Goal: Navigation & Orientation: Find specific page/section

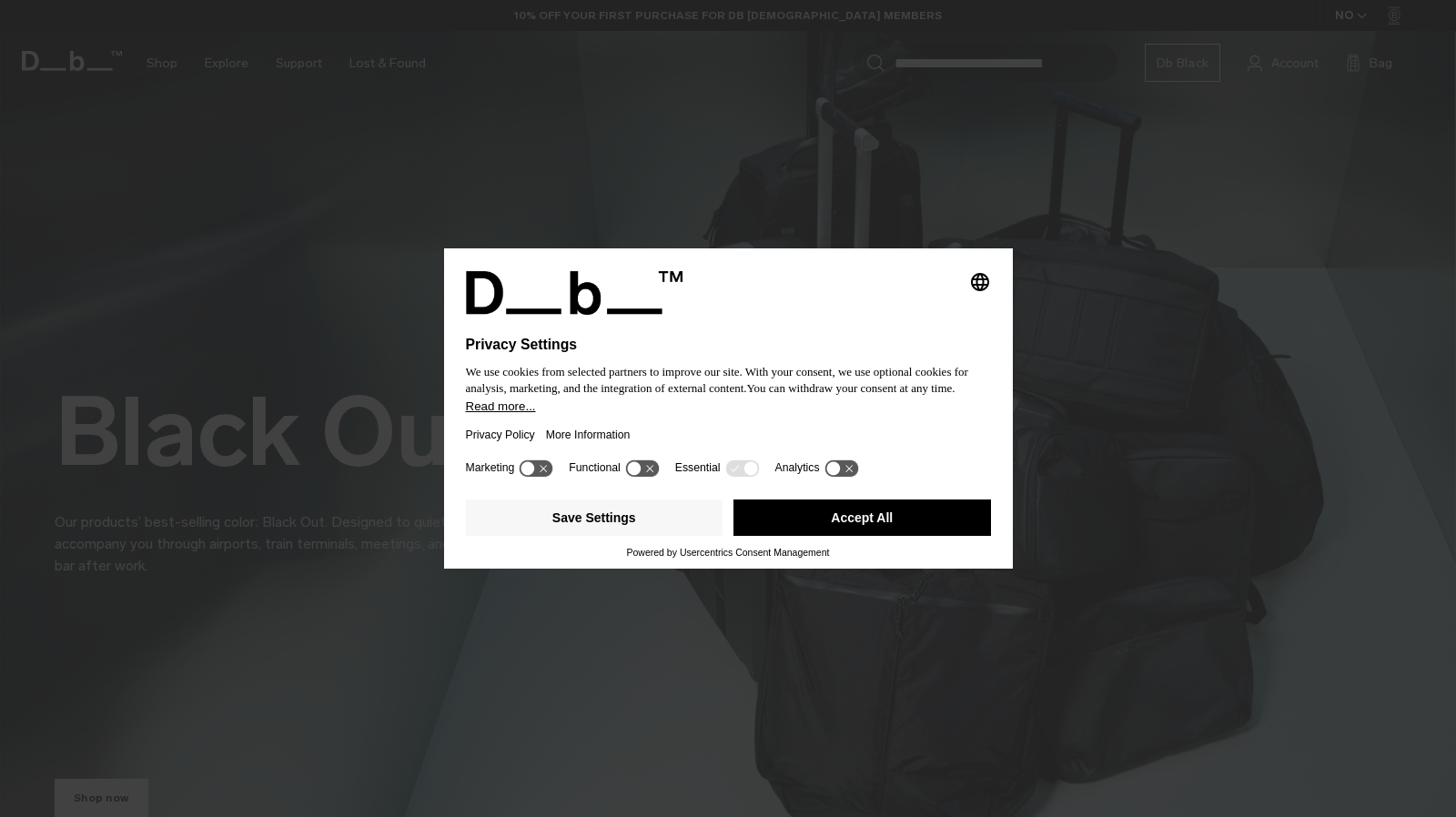
click at [857, 523] on button "Accept All" at bounding box center [862, 517] width 257 height 37
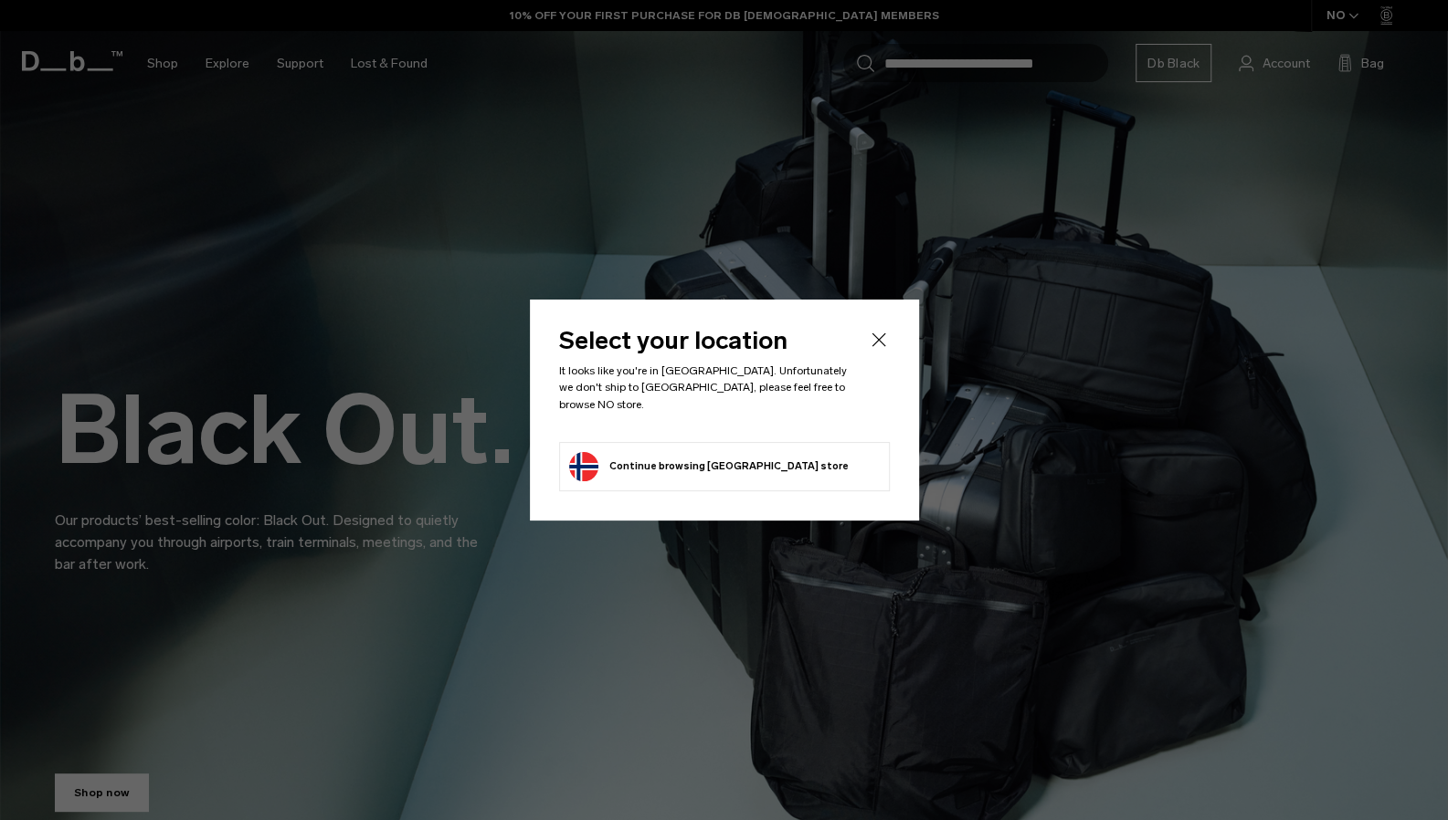
click at [886, 337] on icon "Close" at bounding box center [879, 340] width 22 height 22
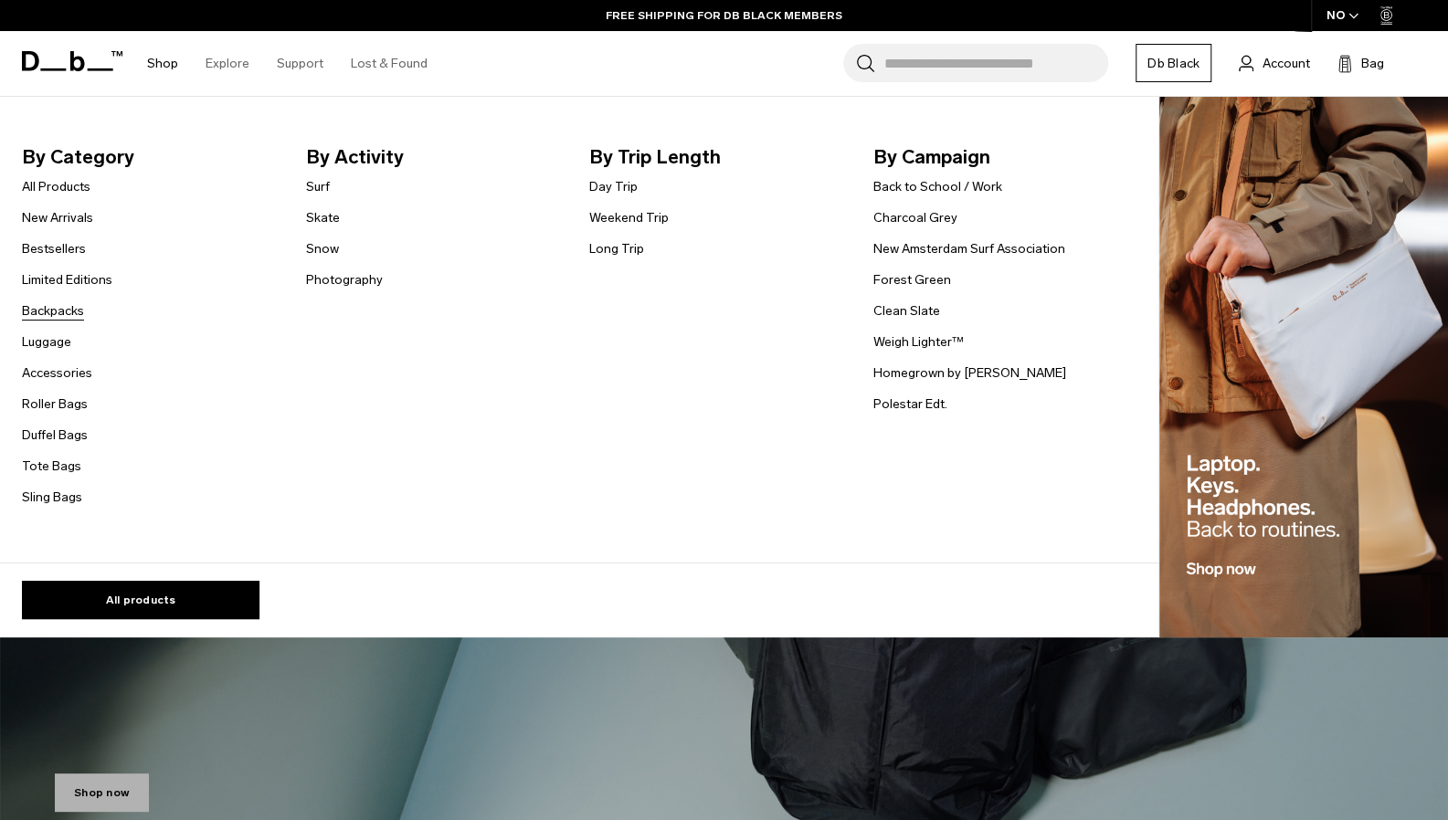
click at [55, 315] on link "Backpacks" at bounding box center [53, 310] width 62 height 19
